Goal: Task Accomplishment & Management: Manage account settings

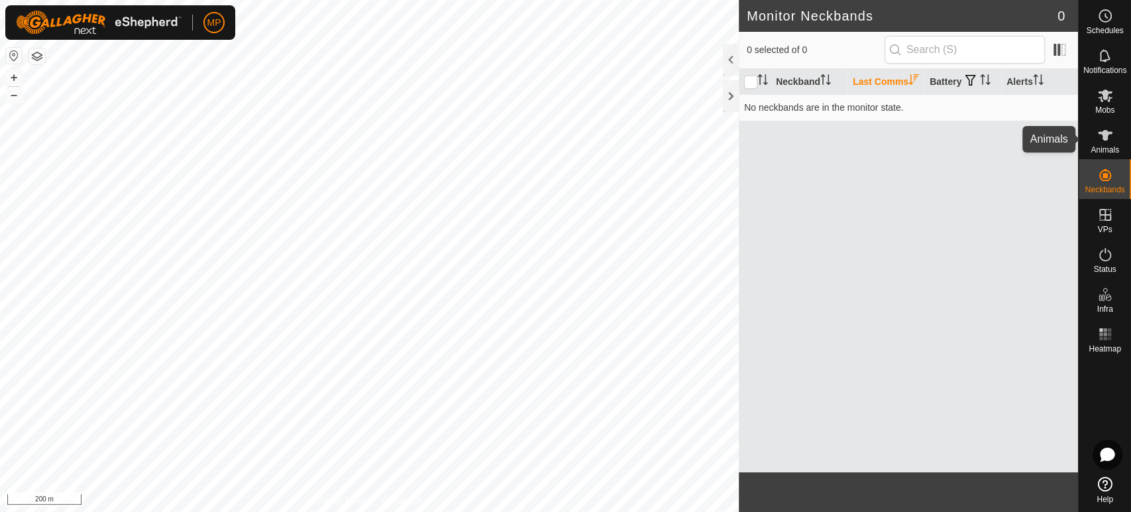
click at [1102, 139] on icon at bounding box center [1105, 135] width 15 height 11
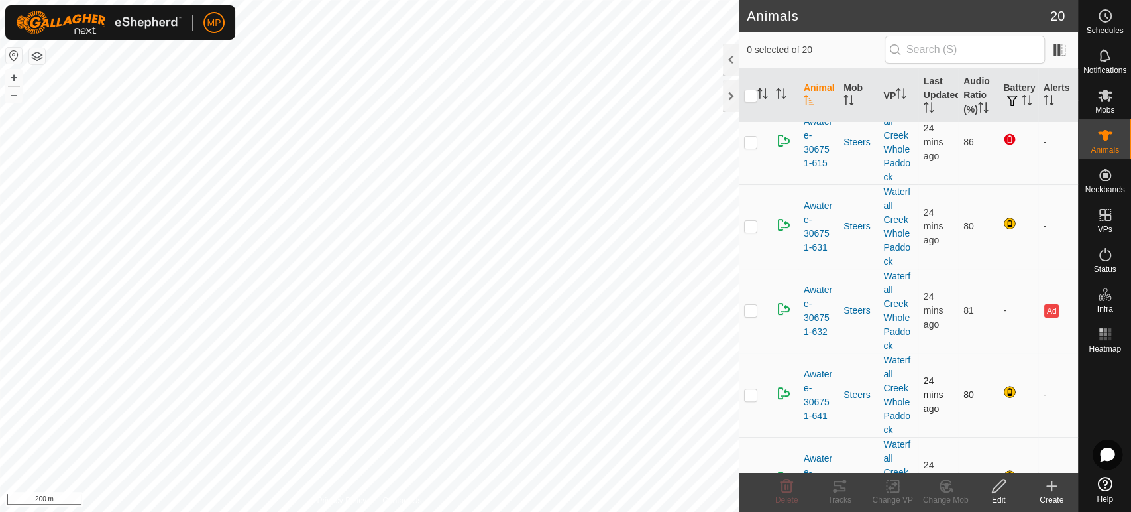
scroll to position [147, 0]
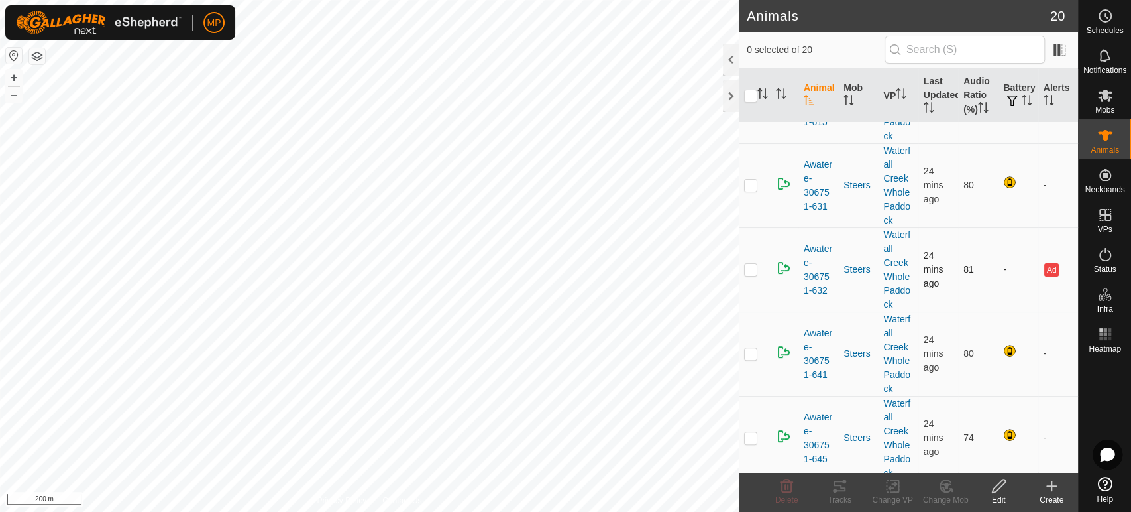
click at [749, 266] on p-checkbox at bounding box center [750, 269] width 13 height 11
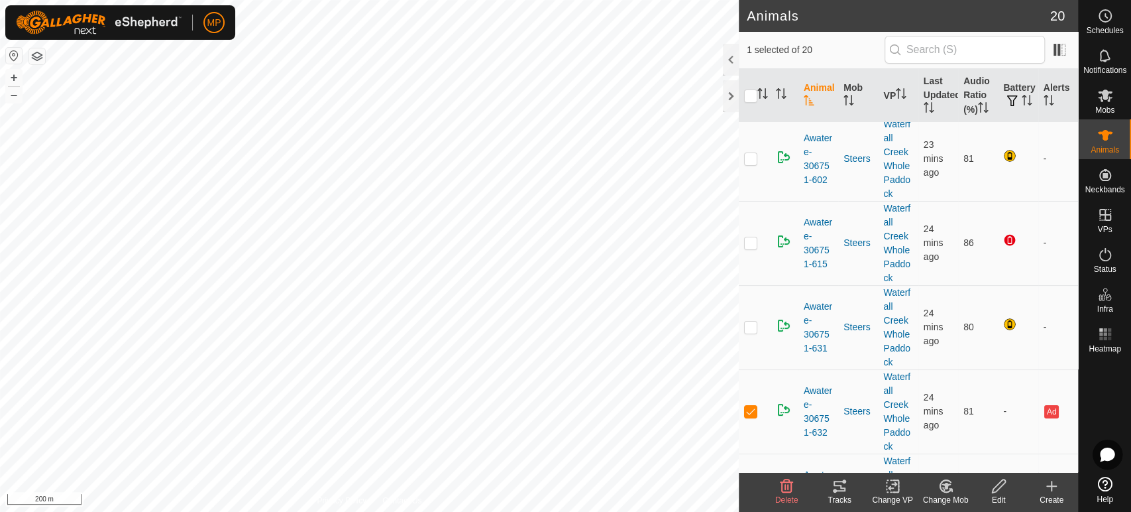
scroll to position [0, 0]
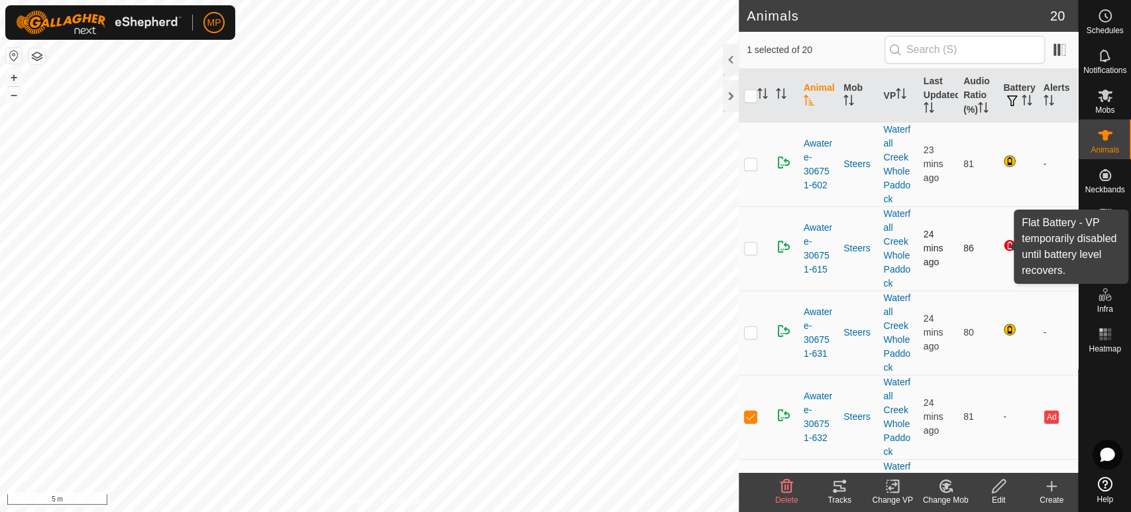
click at [1003, 247] on div at bounding box center [1011, 247] width 16 height 16
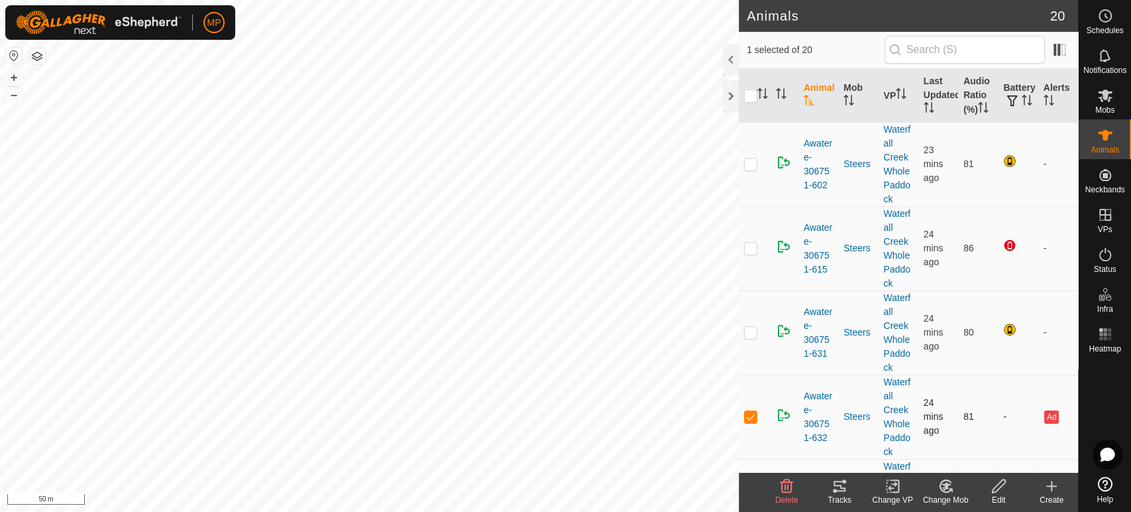
click at [748, 414] on p-checkbox at bounding box center [750, 416] width 13 height 11
checkbox input "false"
